Goal: Check status: Check status

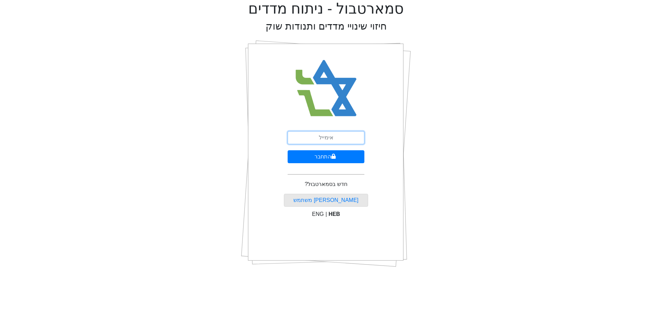
click at [312, 139] on input "email" at bounding box center [326, 137] width 77 height 13
type input "[PERSON_NAME][EMAIL_ADDRESS][DOMAIN_NAME]"
click at [334, 156] on icon "submit" at bounding box center [334, 156] width 4 height 5
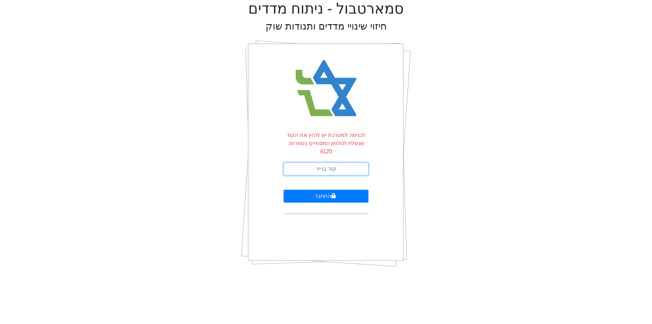
click at [334, 162] on input "text" at bounding box center [326, 168] width 85 height 13
type input "117537"
click at [284, 190] on button "התחבר" at bounding box center [326, 196] width 85 height 13
